Goal: Transaction & Acquisition: Download file/media

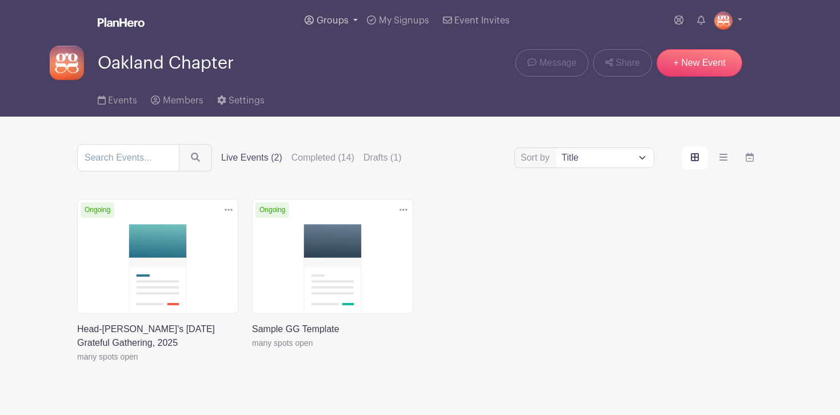
click at [330, 23] on span "Groups" at bounding box center [332, 20] width 32 height 9
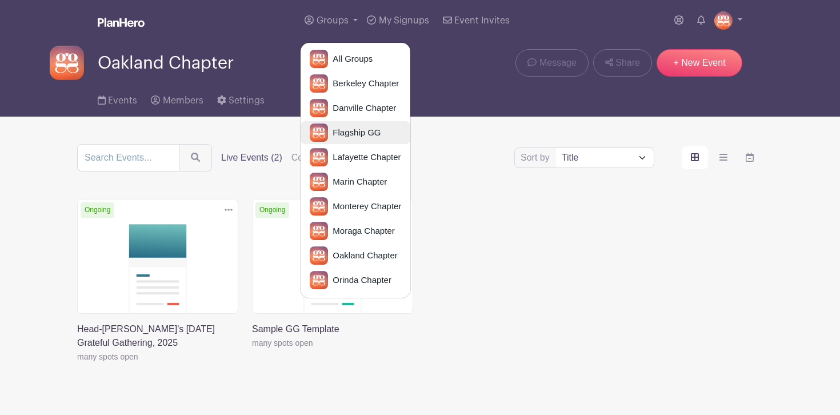
click at [352, 122] on link "Flagship GG" at bounding box center [355, 132] width 110 height 23
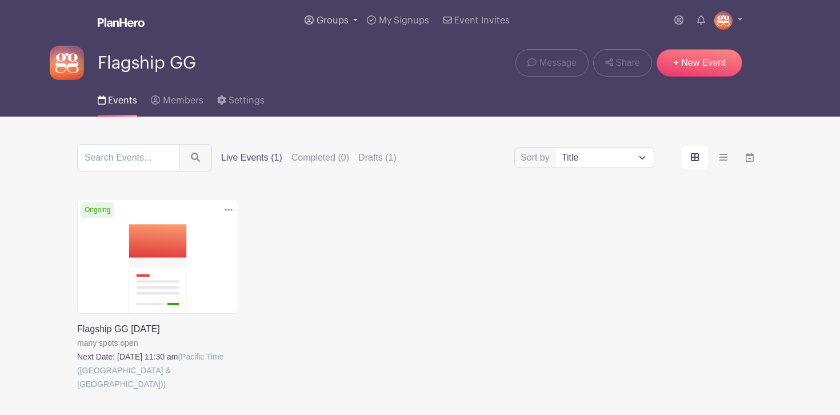
click at [336, 18] on span "Groups" at bounding box center [332, 20] width 32 height 9
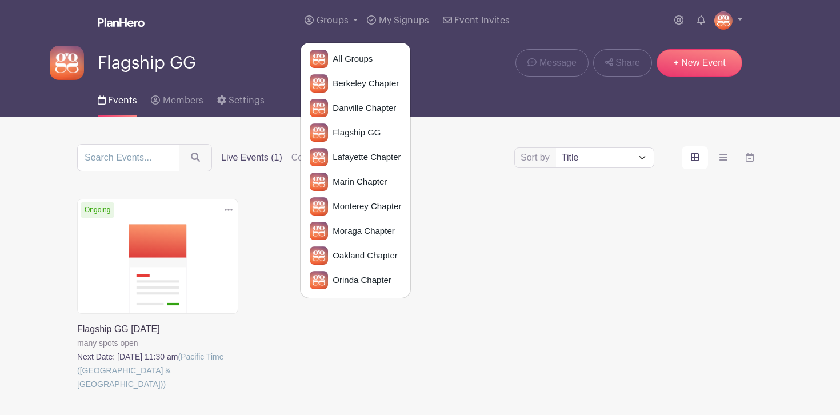
click at [255, 198] on div "Sort by Title Recently modified Newest Upcoming dates Live Events (1) Completed…" at bounding box center [419, 283] width 685 height 279
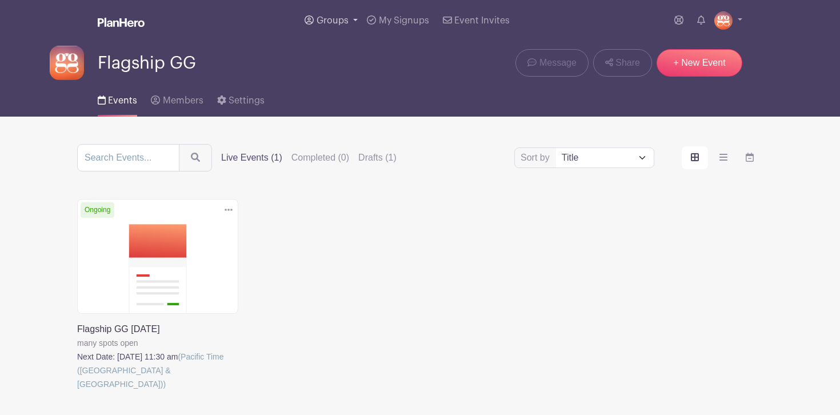
click at [331, 19] on span "Groups" at bounding box center [332, 20] width 32 height 9
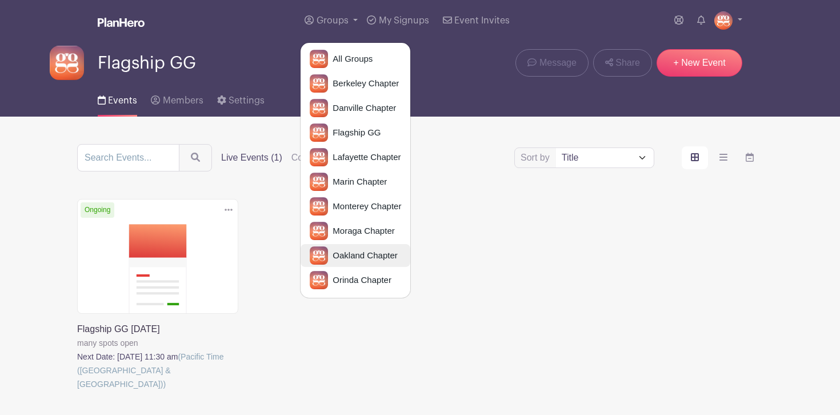
click at [365, 256] on span "Oakland Chapter" at bounding box center [362, 255] width 69 height 13
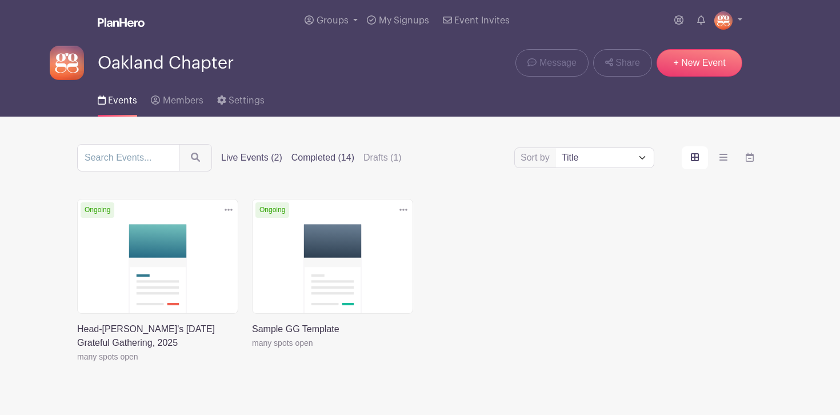
click at [318, 154] on label "Completed (14)" at bounding box center [322, 158] width 63 height 14
click at [0, 0] on input "Completed (14)" at bounding box center [0, 0] width 0 height 0
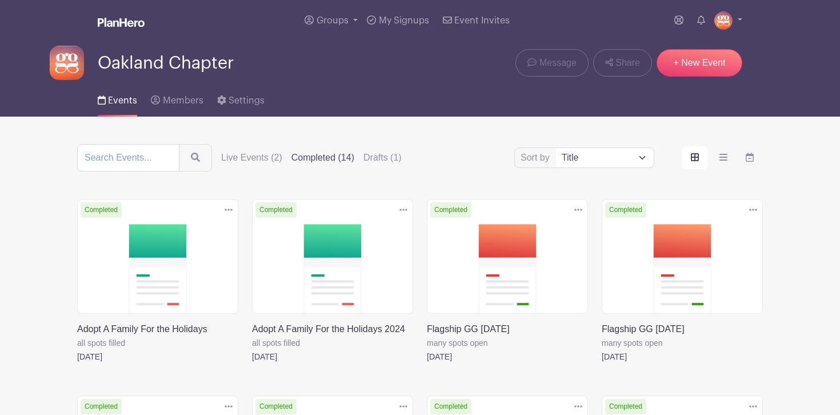
click at [427, 363] on link at bounding box center [427, 363] width 0 height 0
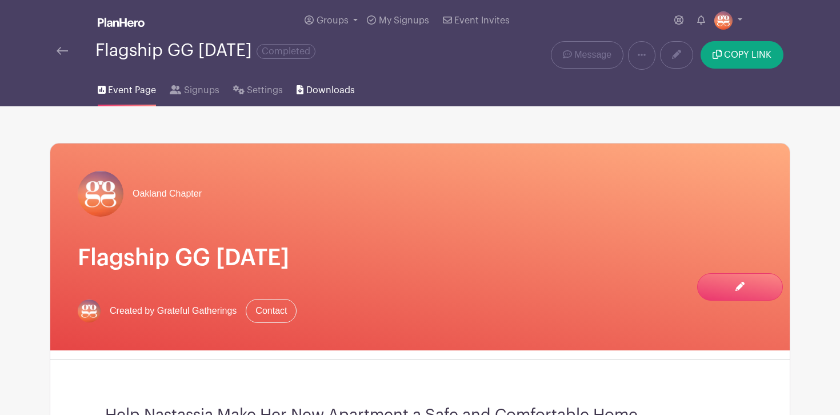
click at [315, 88] on span "Downloads" at bounding box center [330, 90] width 49 height 14
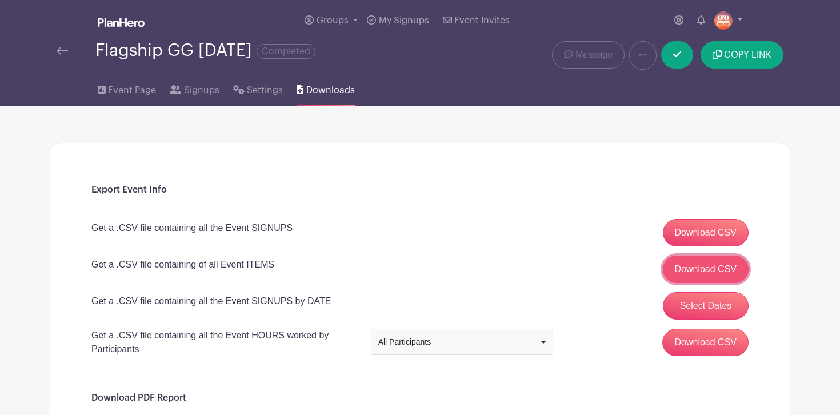
click at [683, 270] on link "Download CSV" at bounding box center [706, 268] width 86 height 27
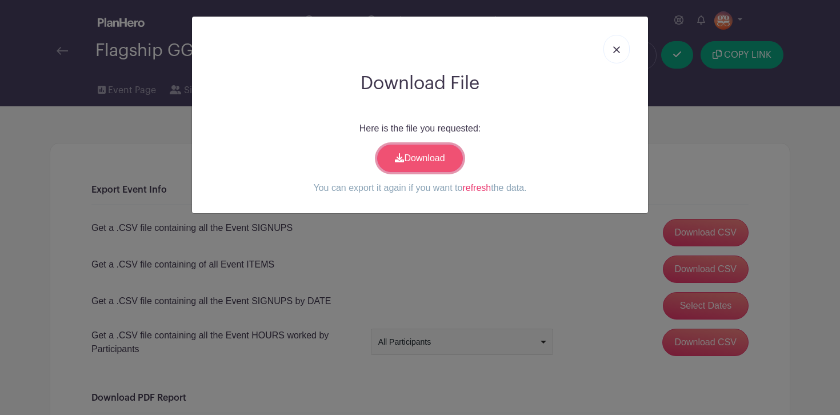
click at [430, 156] on link "Download" at bounding box center [420, 158] width 86 height 27
click at [617, 48] on img at bounding box center [616, 49] width 7 height 7
